Goal: Task Accomplishment & Management: Manage account settings

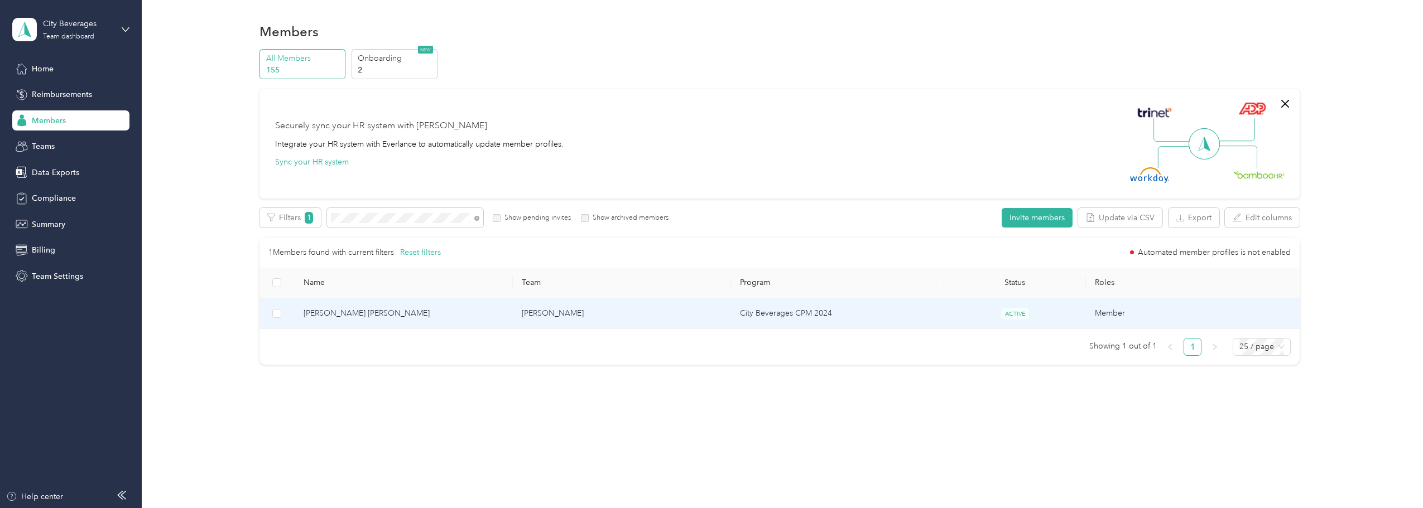
click at [338, 310] on span "[PERSON_NAME] [PERSON_NAME]" at bounding box center [404, 314] width 200 height 12
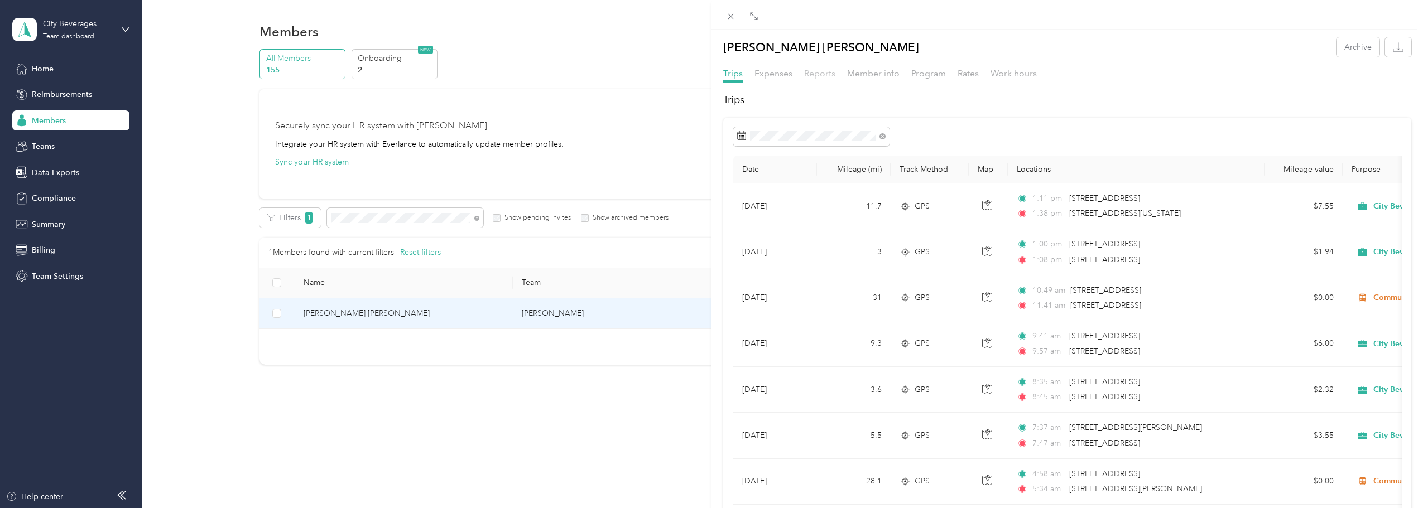
click at [812, 77] on span "Reports" at bounding box center [819, 73] width 31 height 11
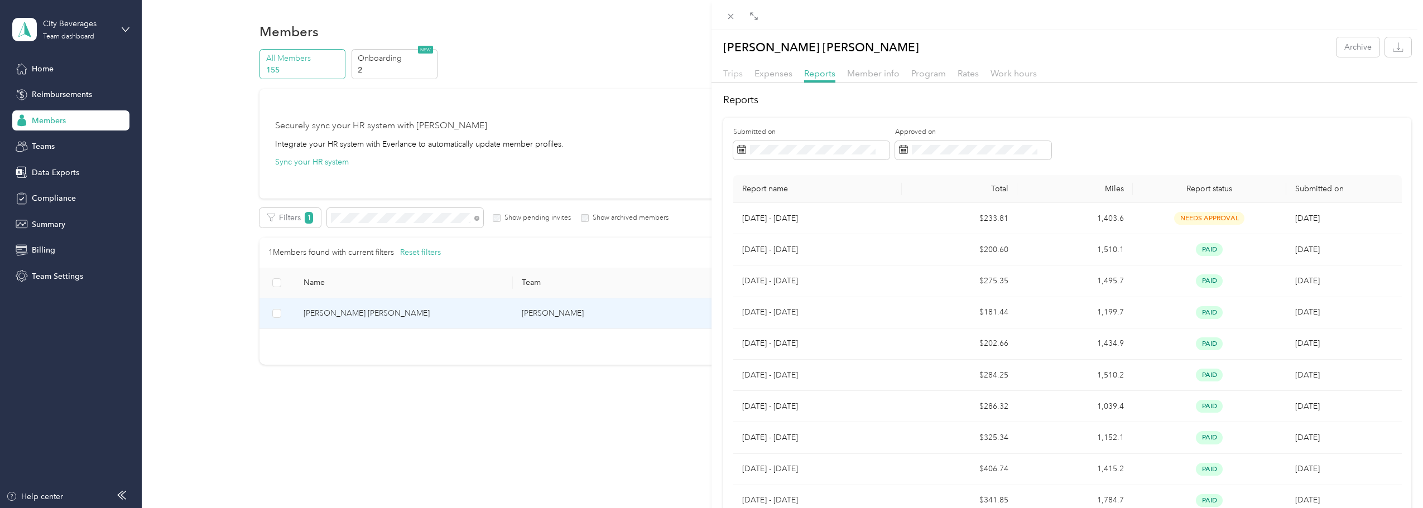
click at [733, 74] on span "Trips" at bounding box center [733, 73] width 20 height 11
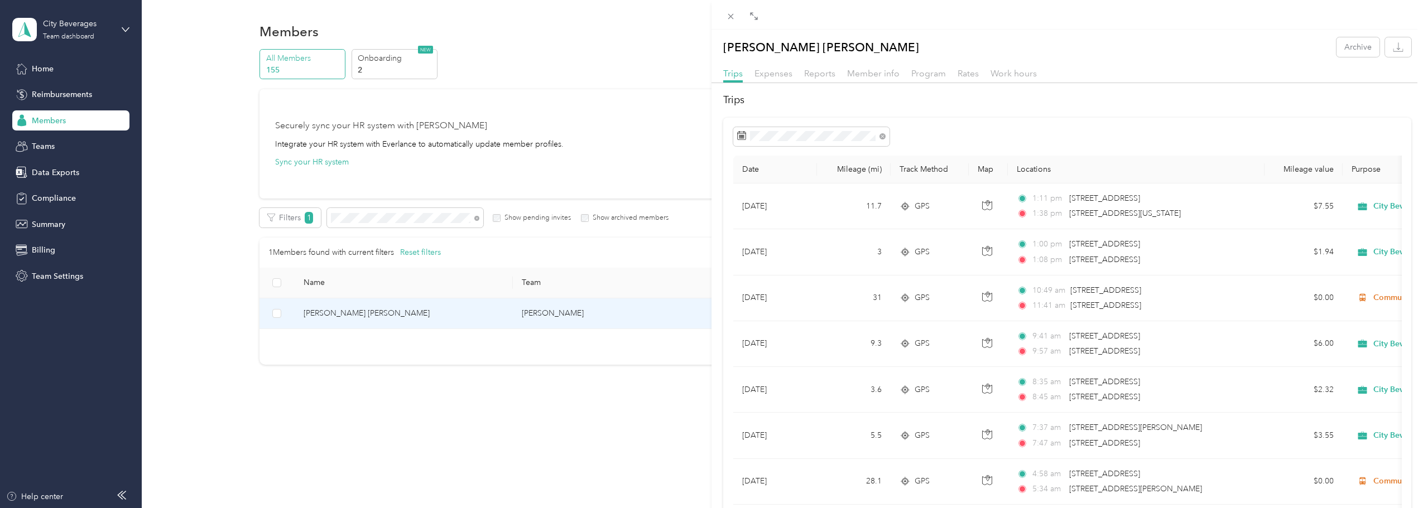
click at [361, 217] on div "[PERSON_NAME] [PERSON_NAME] Archive Trips Expenses Reports Member info Program …" at bounding box center [711, 254] width 1423 height 508
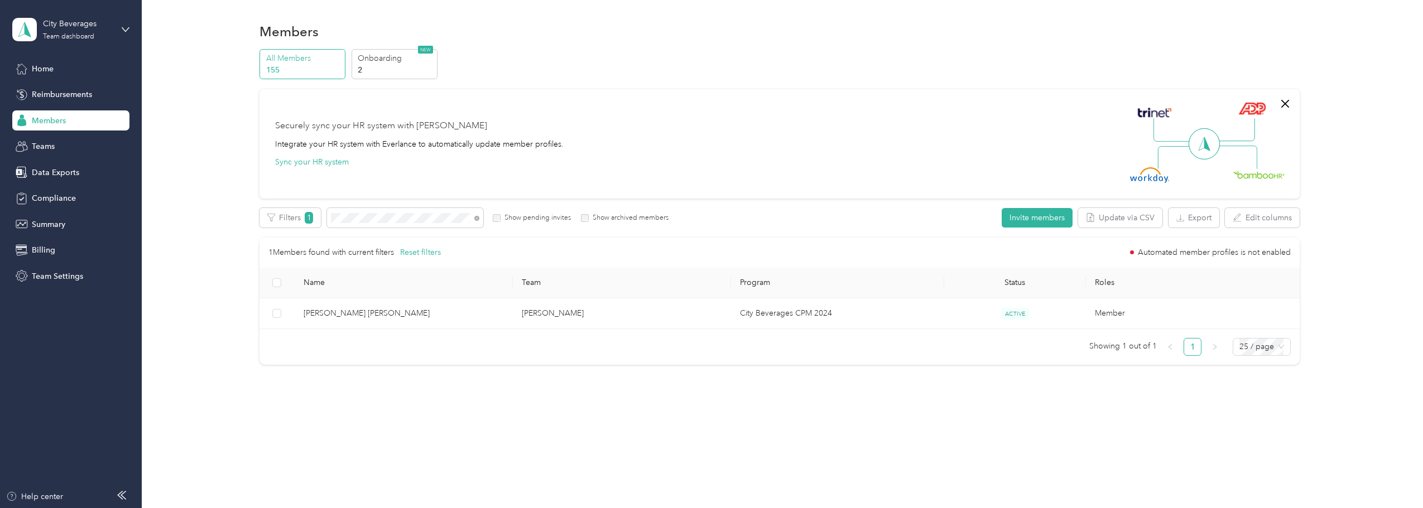
click at [361, 217] on div at bounding box center [711, 254] width 1423 height 508
click at [477, 218] on icon at bounding box center [476, 218] width 5 height 5
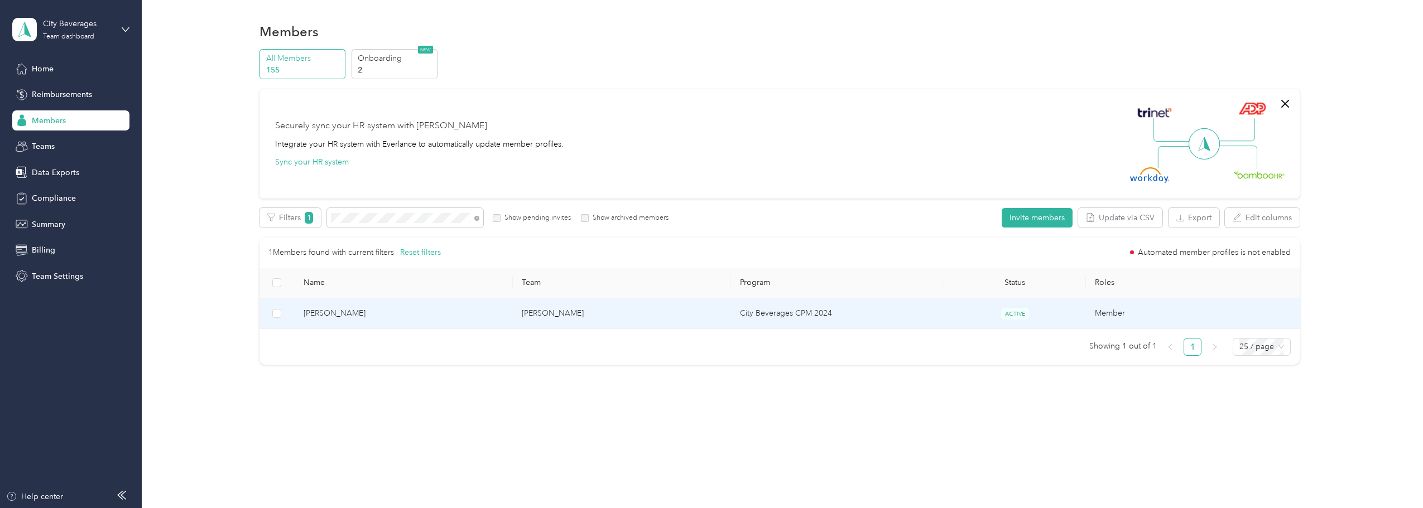
click at [337, 316] on span "[PERSON_NAME]" at bounding box center [404, 314] width 200 height 12
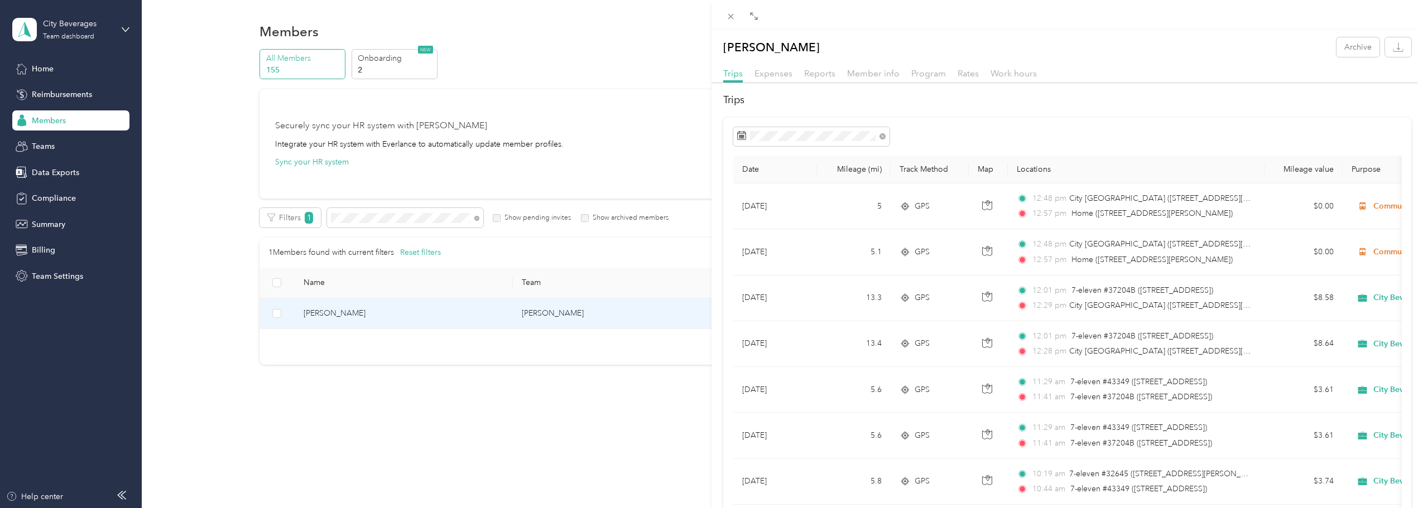
click at [477, 218] on div "[PERSON_NAME] Archive Trips Expenses Reports Member info Program Rates Work hou…" at bounding box center [711, 254] width 1423 height 508
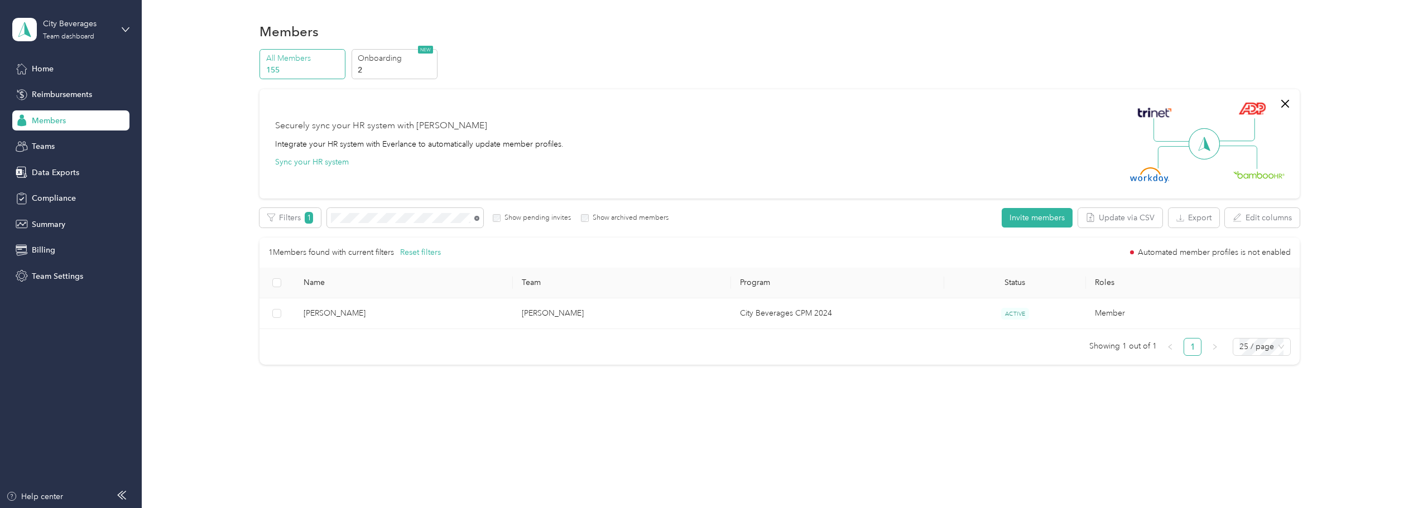
click at [475, 219] on icon at bounding box center [476, 218] width 5 height 5
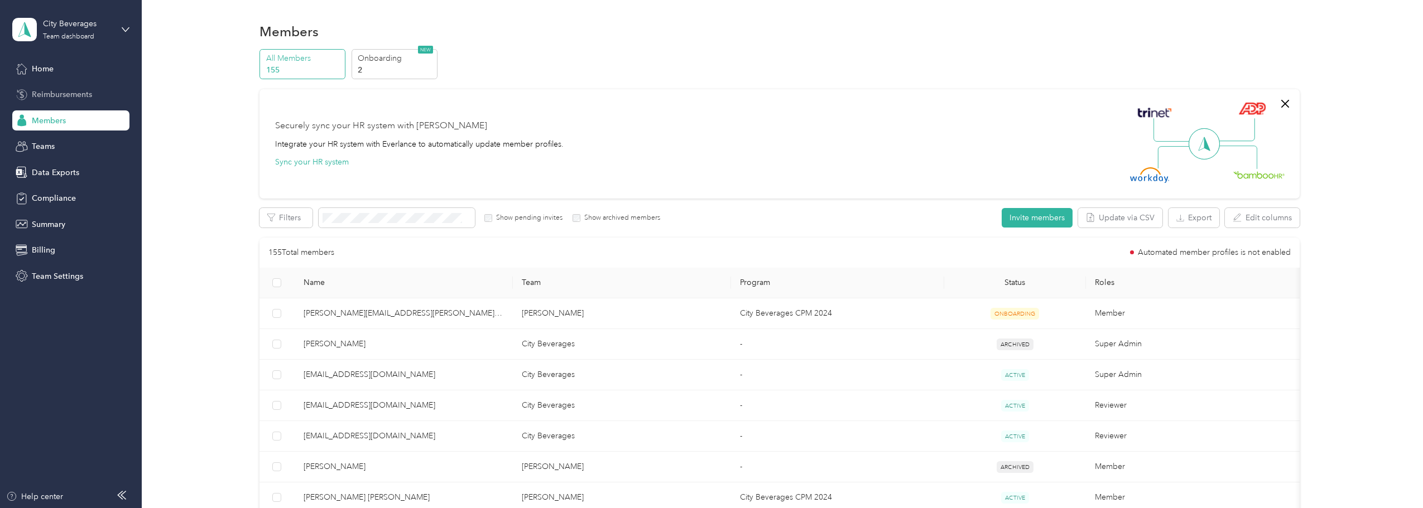
click at [45, 90] on span "Reimbursements" at bounding box center [62, 95] width 60 height 12
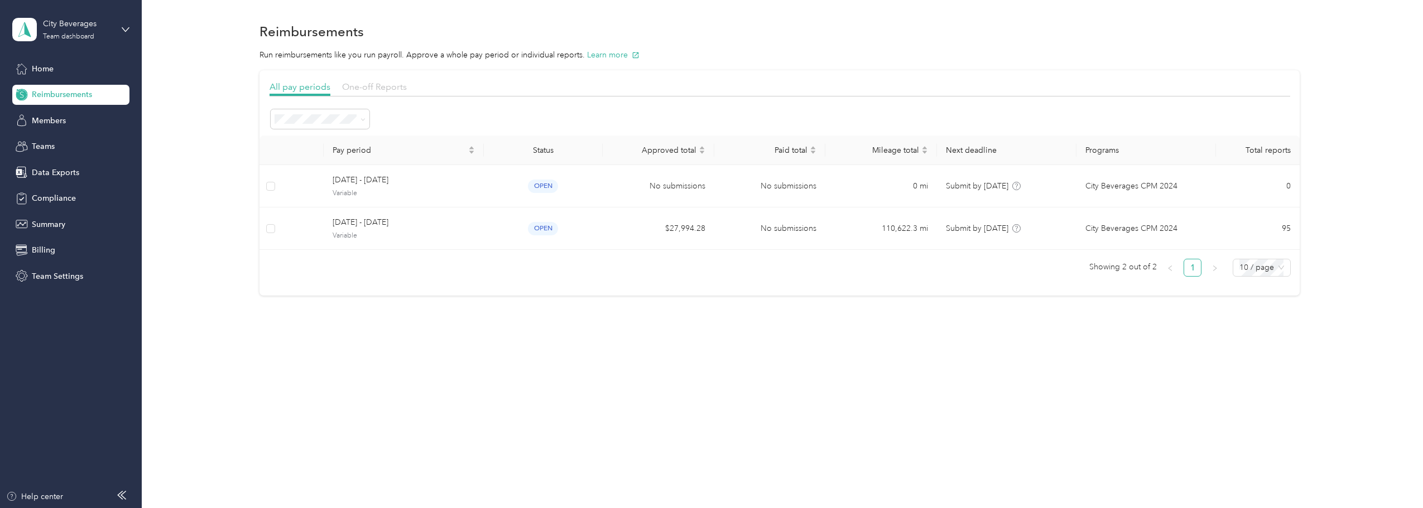
click at [377, 89] on span "One-off Reports" at bounding box center [374, 86] width 65 height 11
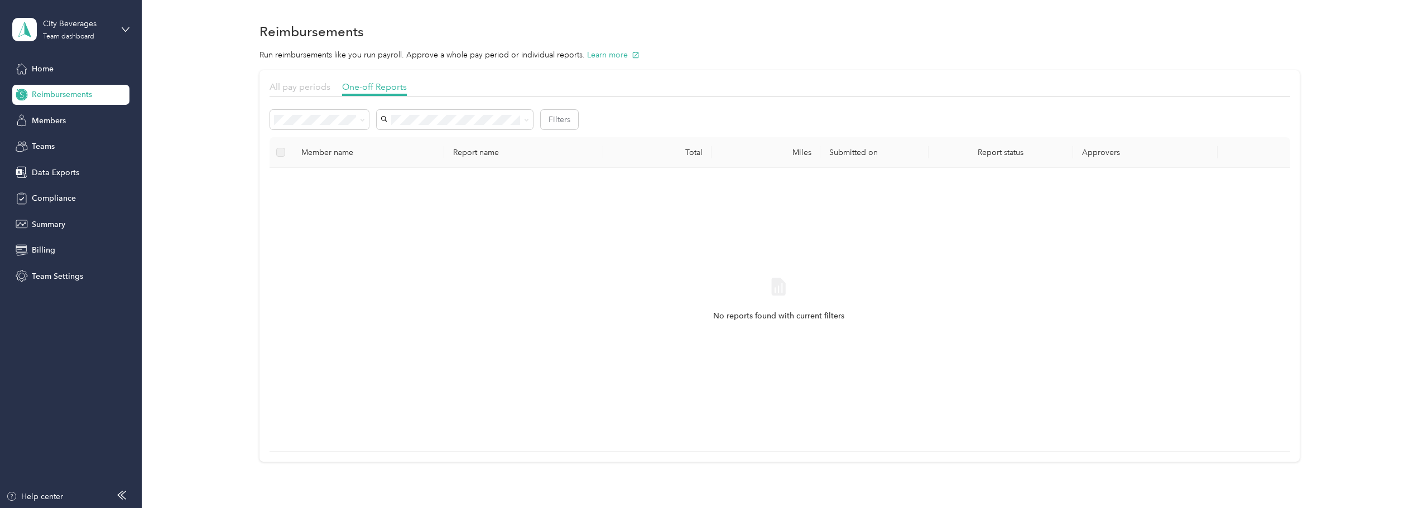
click at [300, 89] on span "All pay periods" at bounding box center [300, 86] width 61 height 11
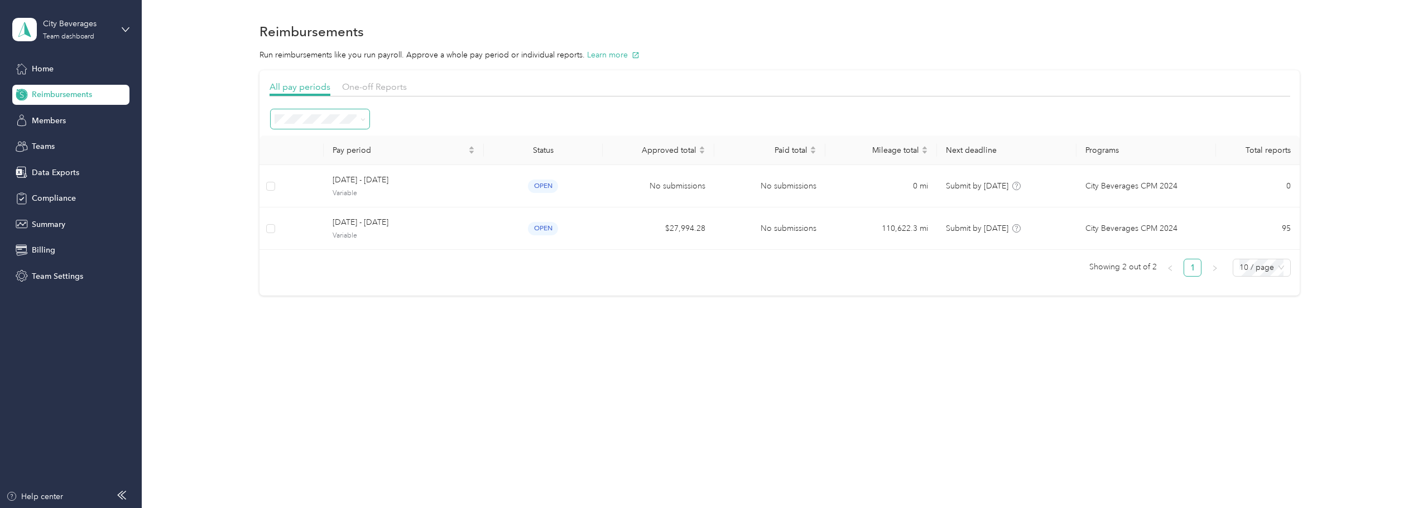
click at [357, 116] on span at bounding box center [361, 119] width 9 height 12
click at [364, 127] on span at bounding box center [320, 119] width 99 height 20
click at [355, 113] on span at bounding box center [320, 119] width 99 height 20
click at [364, 118] on icon at bounding box center [363, 119] width 5 height 5
click at [344, 141] on div "All periods" at bounding box center [320, 140] width 83 height 12
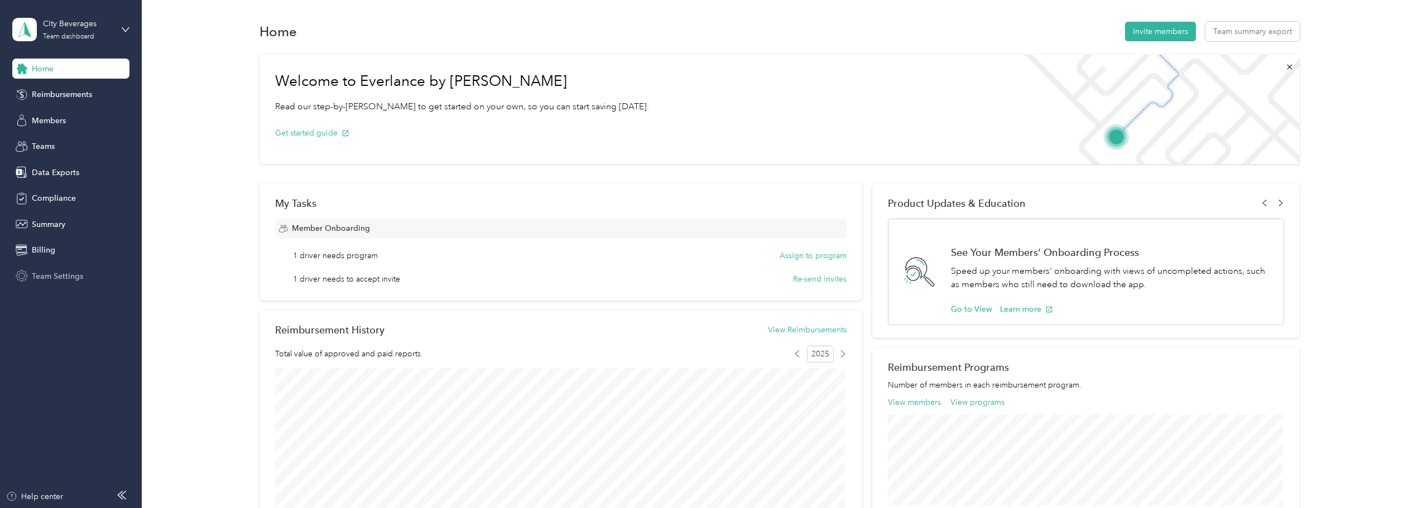
click at [51, 271] on span "Team Settings" at bounding box center [57, 277] width 51 height 12
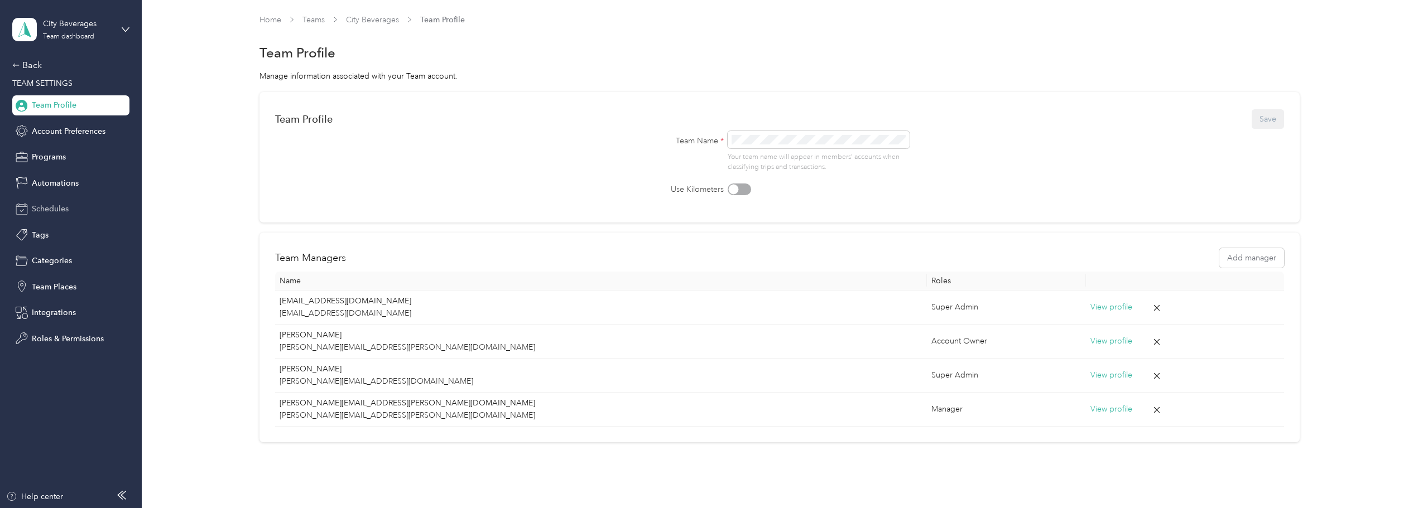
drag, startPoint x: 51, startPoint y: 209, endPoint x: 57, endPoint y: 208, distance: 6.4
click at [55, 209] on span "Schedules" at bounding box center [50, 209] width 37 height 12
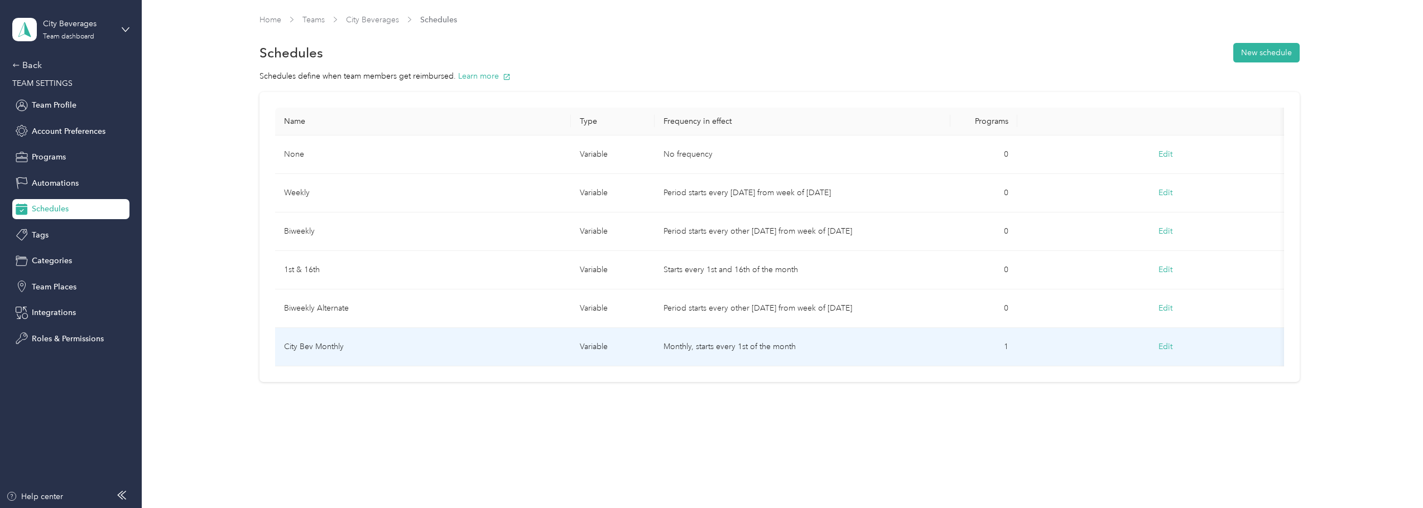
click at [706, 347] on td "Monthly, starts every 1st of the month" at bounding box center [803, 347] width 296 height 39
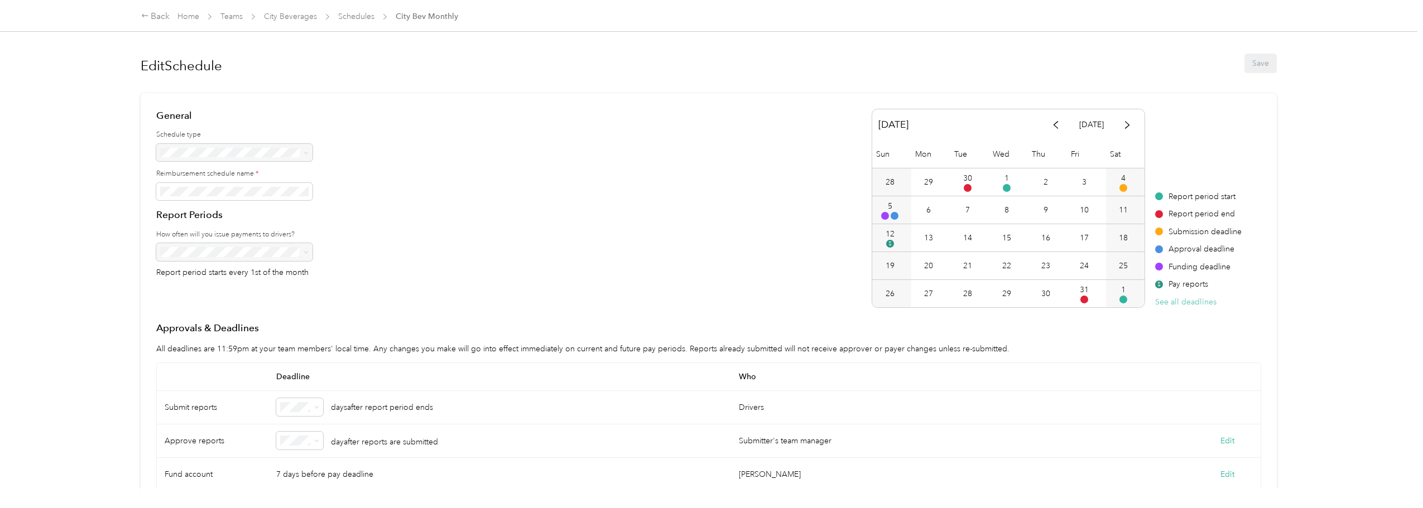
click at [1191, 303] on button "See all deadlines" at bounding box center [1185, 302] width 61 height 12
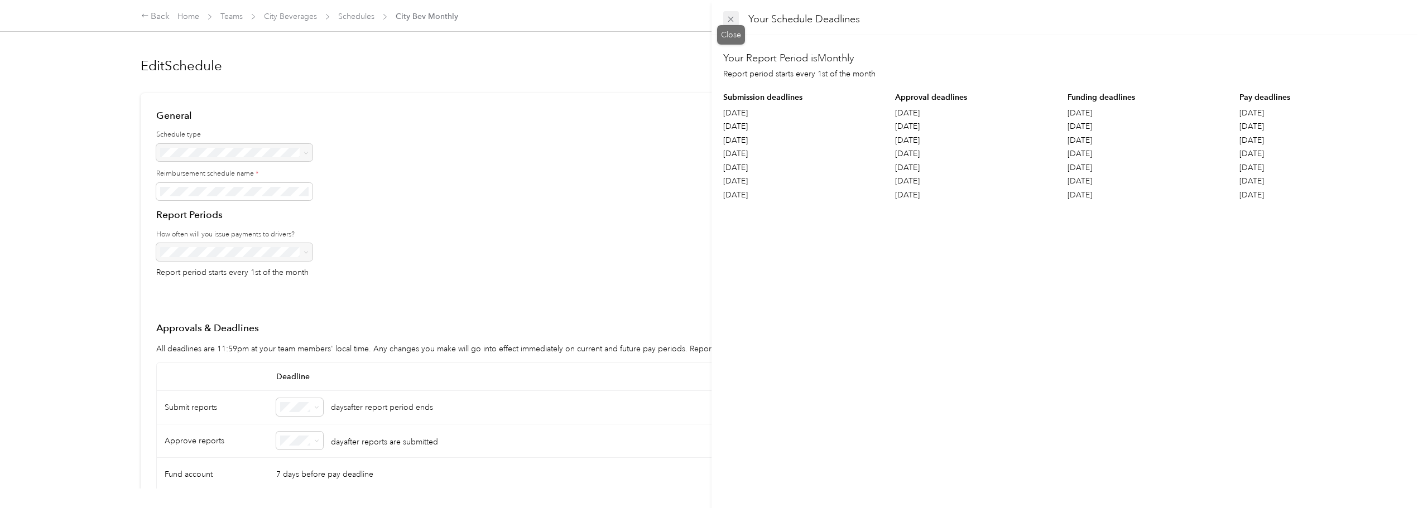
click at [736, 23] on span at bounding box center [731, 19] width 16 height 16
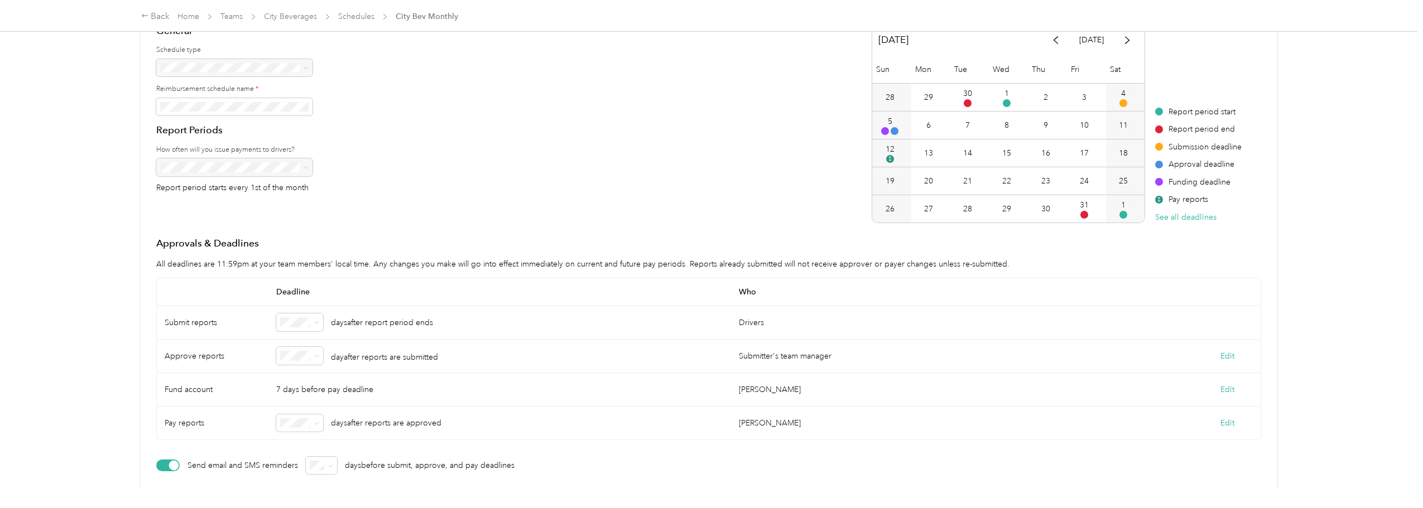
scroll to position [112, 0]
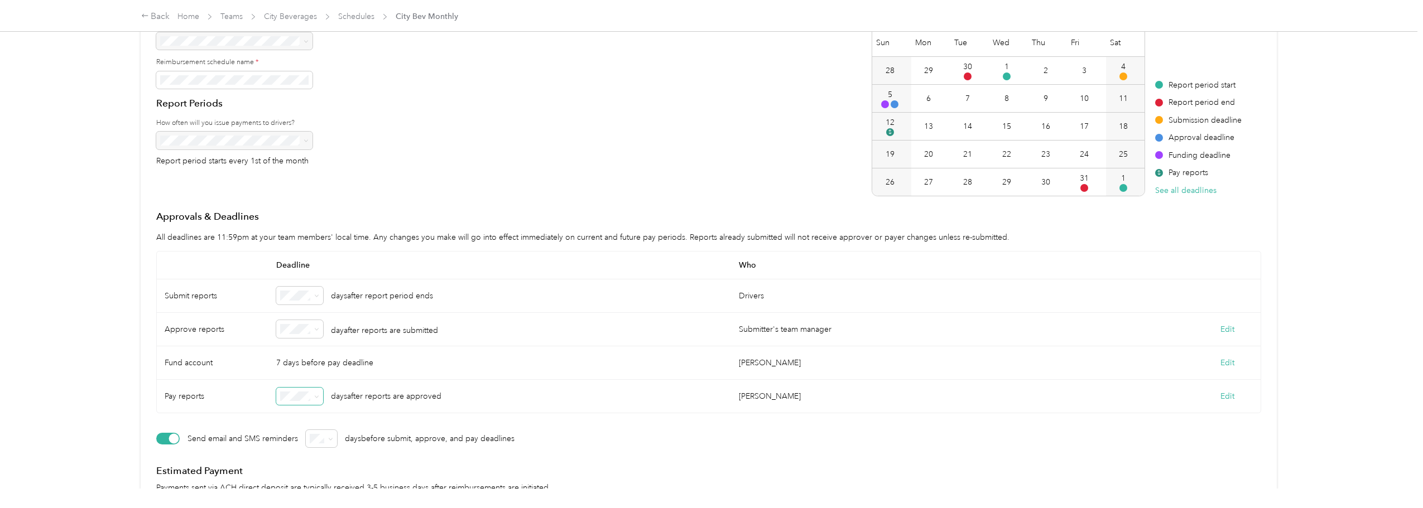
click at [317, 396] on icon at bounding box center [316, 397] width 5 height 5
click at [910, 443] on div "Send email and SMS reminders days before submit, approve, and pay deadlines" at bounding box center [709, 439] width 1106 height 23
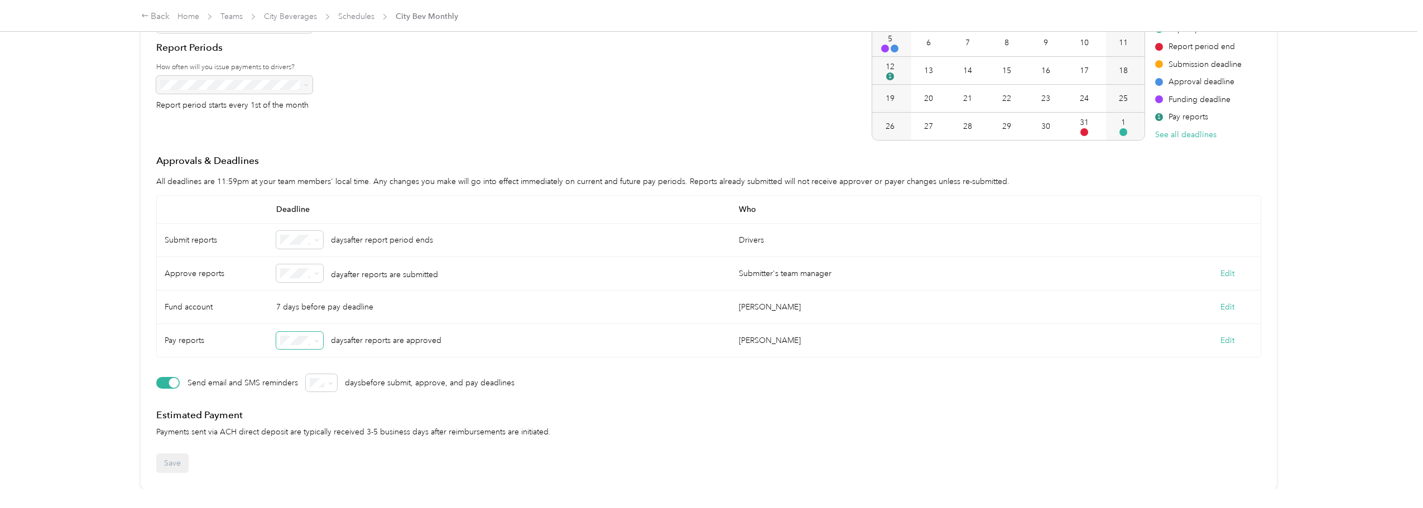
click at [318, 345] on span at bounding box center [299, 341] width 47 height 18
click at [318, 339] on icon at bounding box center [316, 341] width 5 height 5
click at [320, 340] on span at bounding box center [299, 341] width 47 height 18
click at [319, 342] on icon at bounding box center [316, 341] width 5 height 5
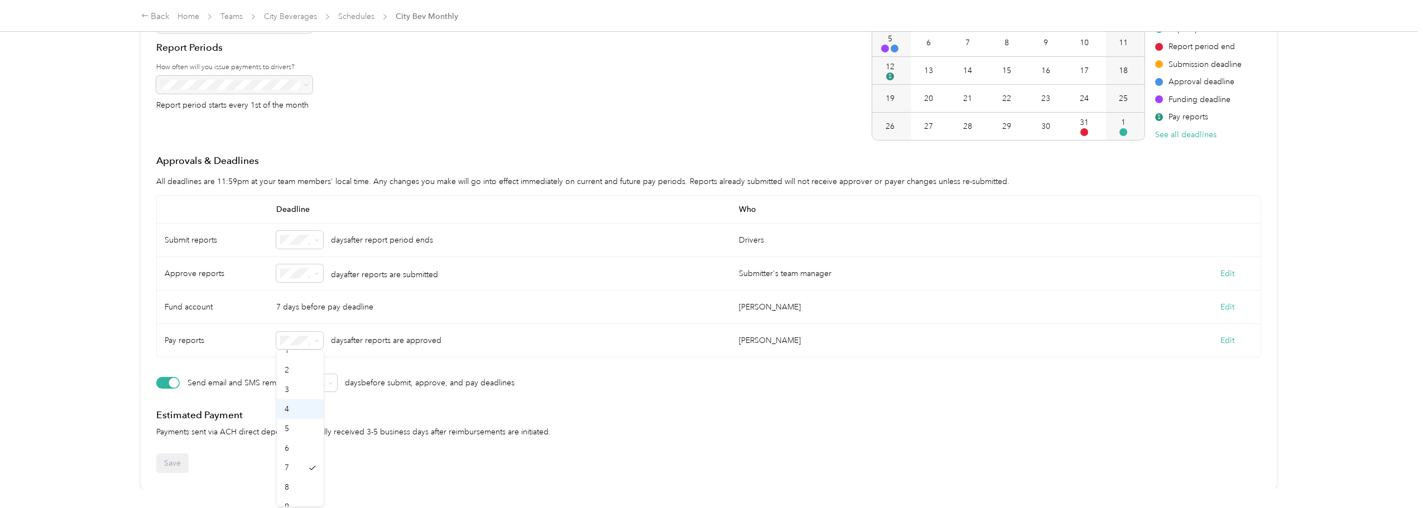
scroll to position [56, 0]
click at [286, 459] on span "8" at bounding box center [287, 459] width 4 height 9
click at [778, 95] on div "General Schedule type Reimbursement schedule name * Report Periods How often wi…" at bounding box center [709, 40] width 1106 height 199
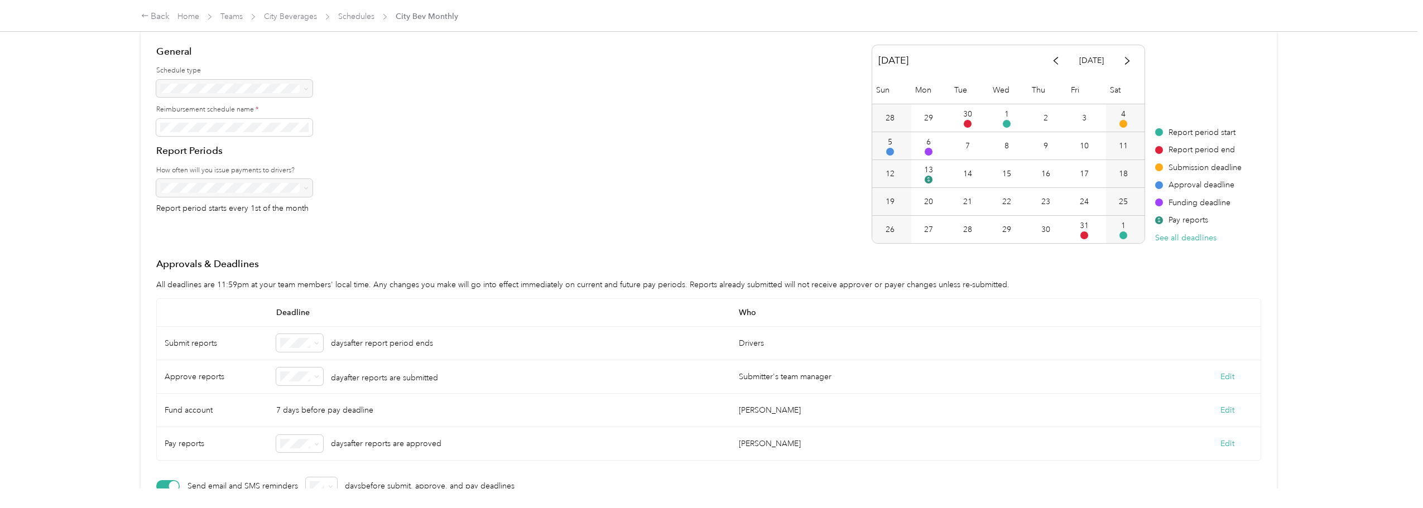
scroll to position [8, 0]
